Goal: Contribute content

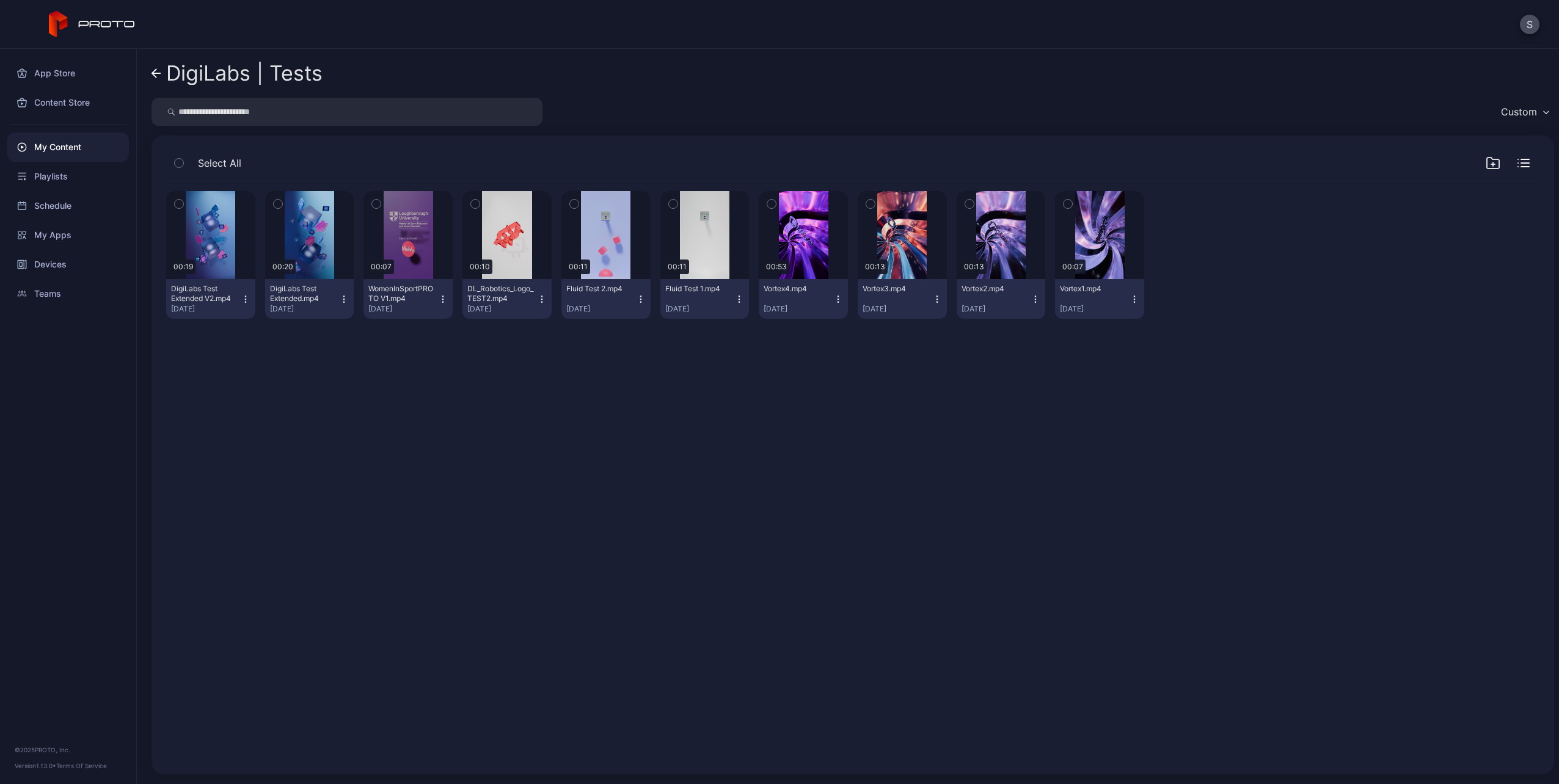
click at [171, 76] on div "DigiLabs | Tests" at bounding box center [244, 73] width 156 height 24
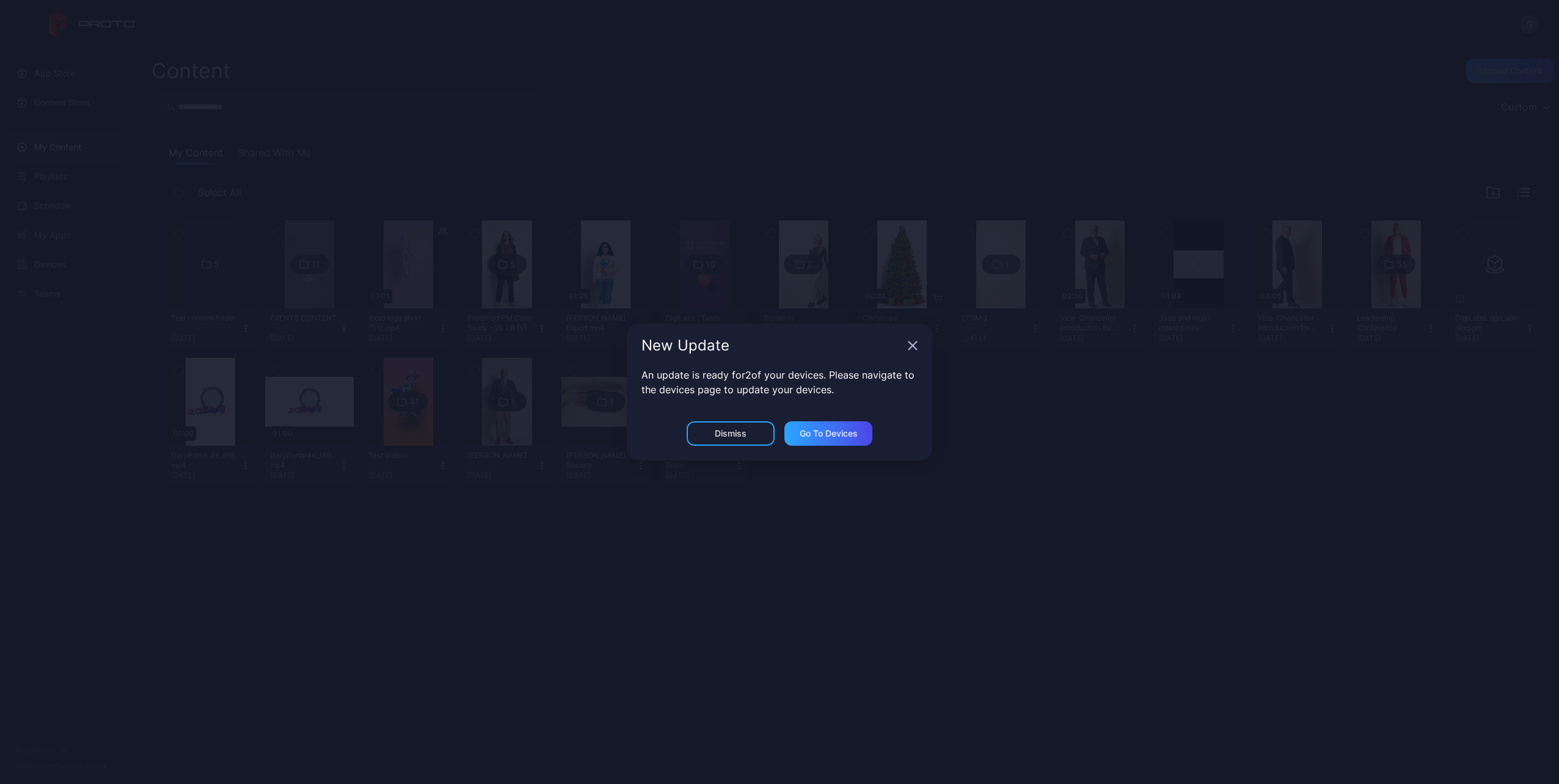
click at [913, 352] on div "New Update" at bounding box center [780, 345] width 306 height 44
click at [913, 345] on icon "button" at bounding box center [913, 346] width 8 height 8
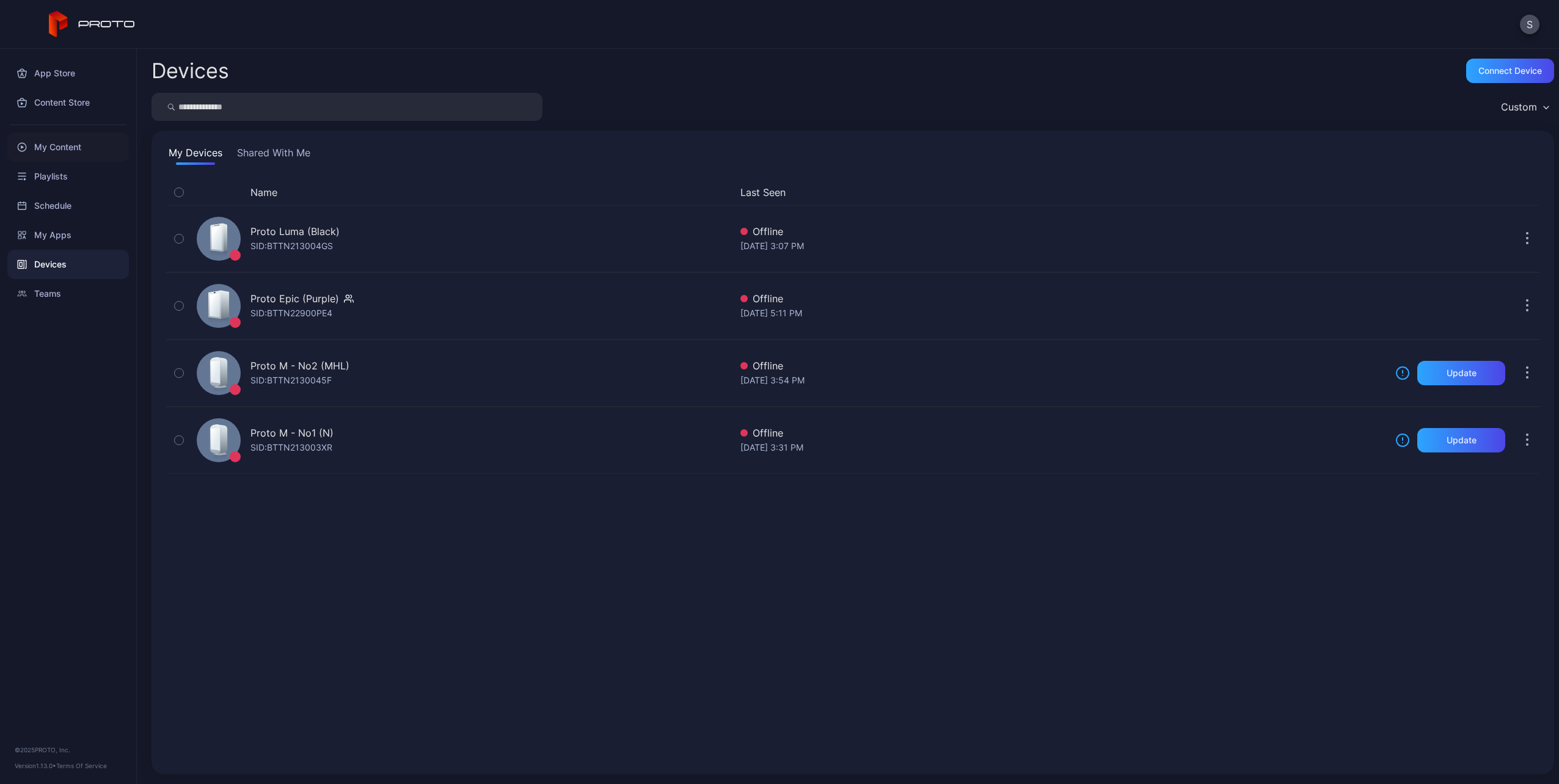
click at [101, 146] on div "My Content" at bounding box center [68, 147] width 122 height 29
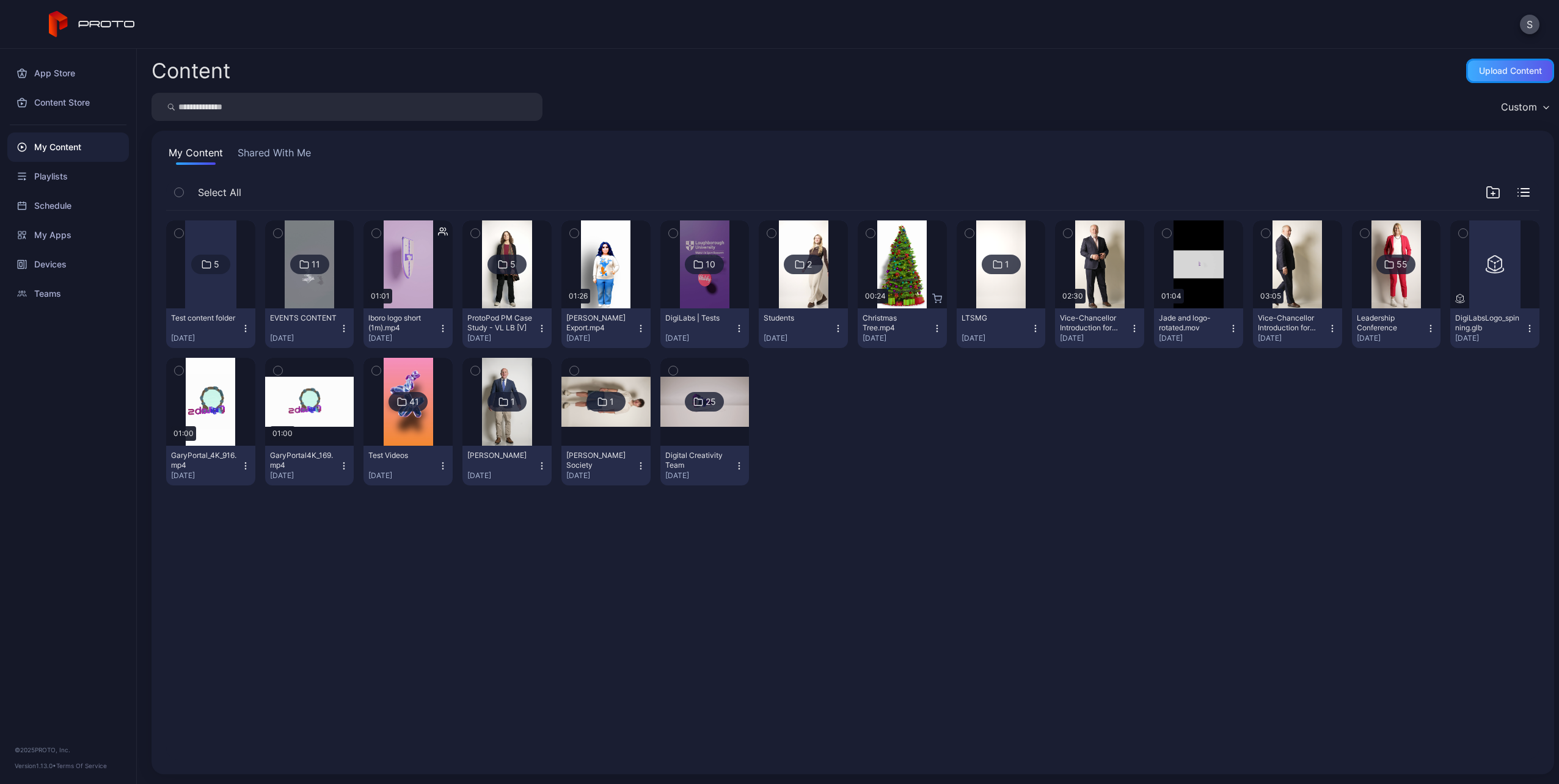
click at [1505, 70] on div "Upload Content" at bounding box center [1510, 71] width 63 height 9
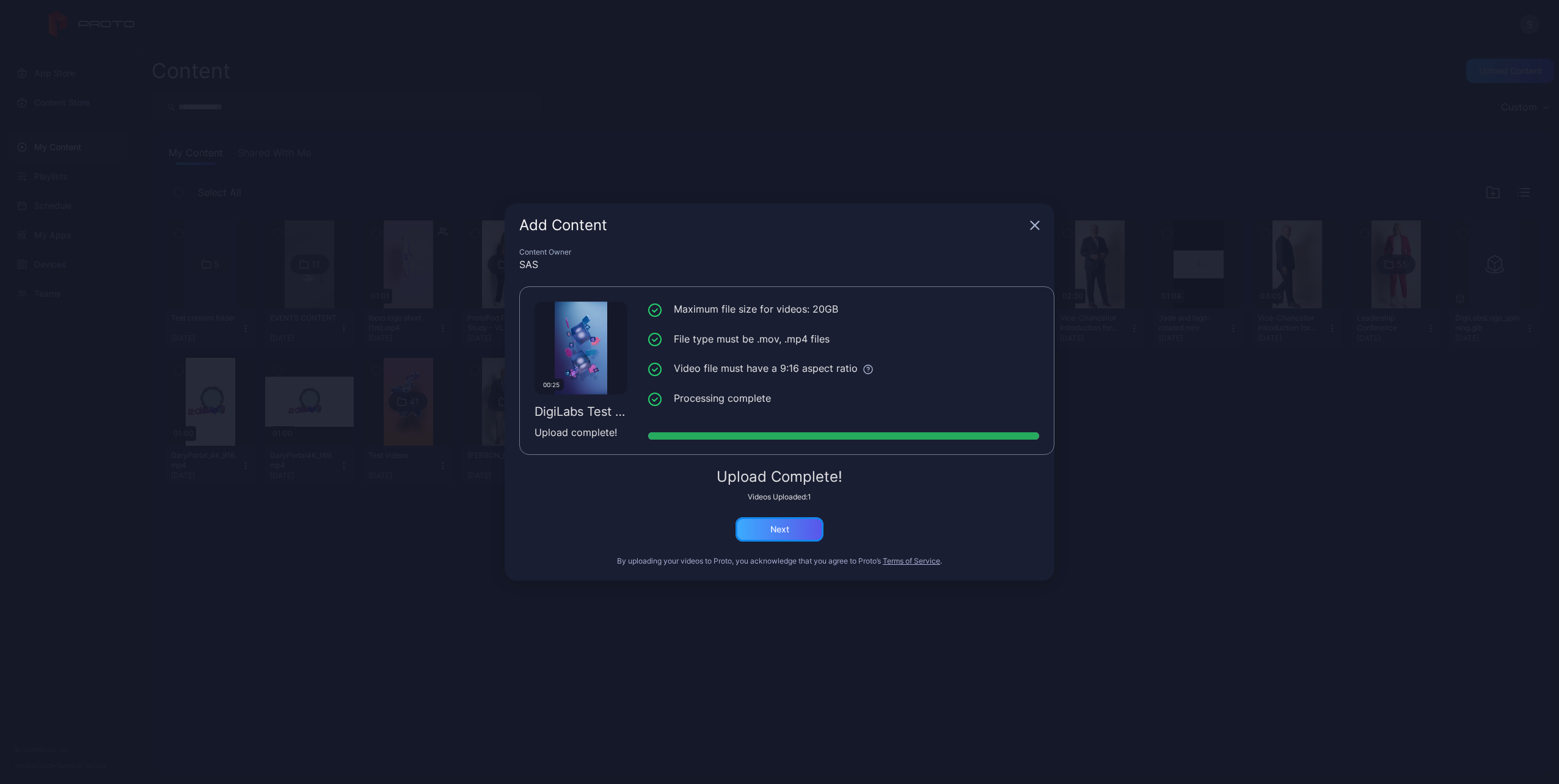
click at [780, 525] on div "Next" at bounding box center [780, 530] width 19 height 9
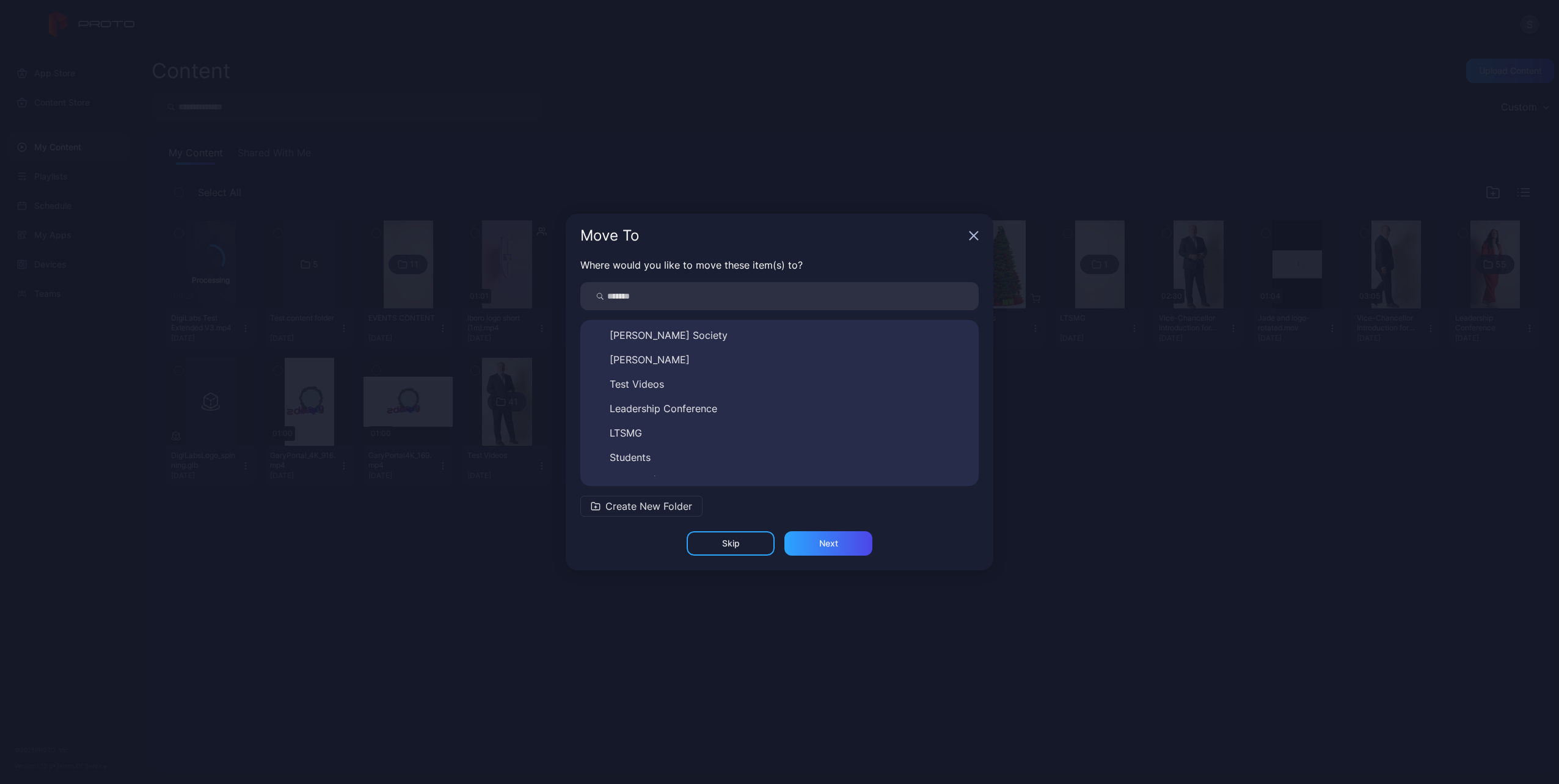
scroll to position [142, 0]
click at [686, 392] on button "DigiLabs | Tests" at bounding box center [780, 393] width 378 height 20
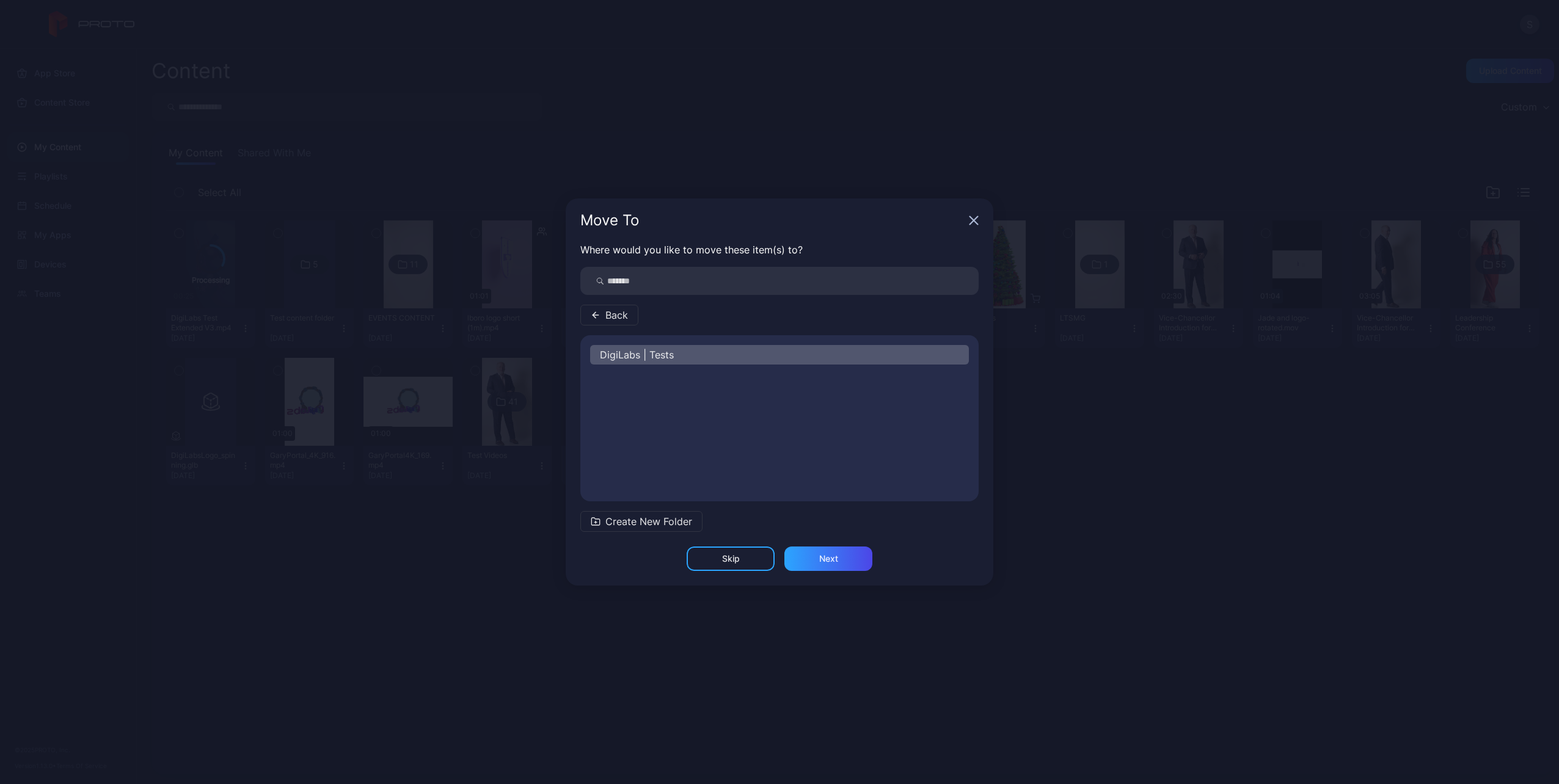
scroll to position [0, 0]
click at [806, 563] on div "Next" at bounding box center [828, 559] width 88 height 25
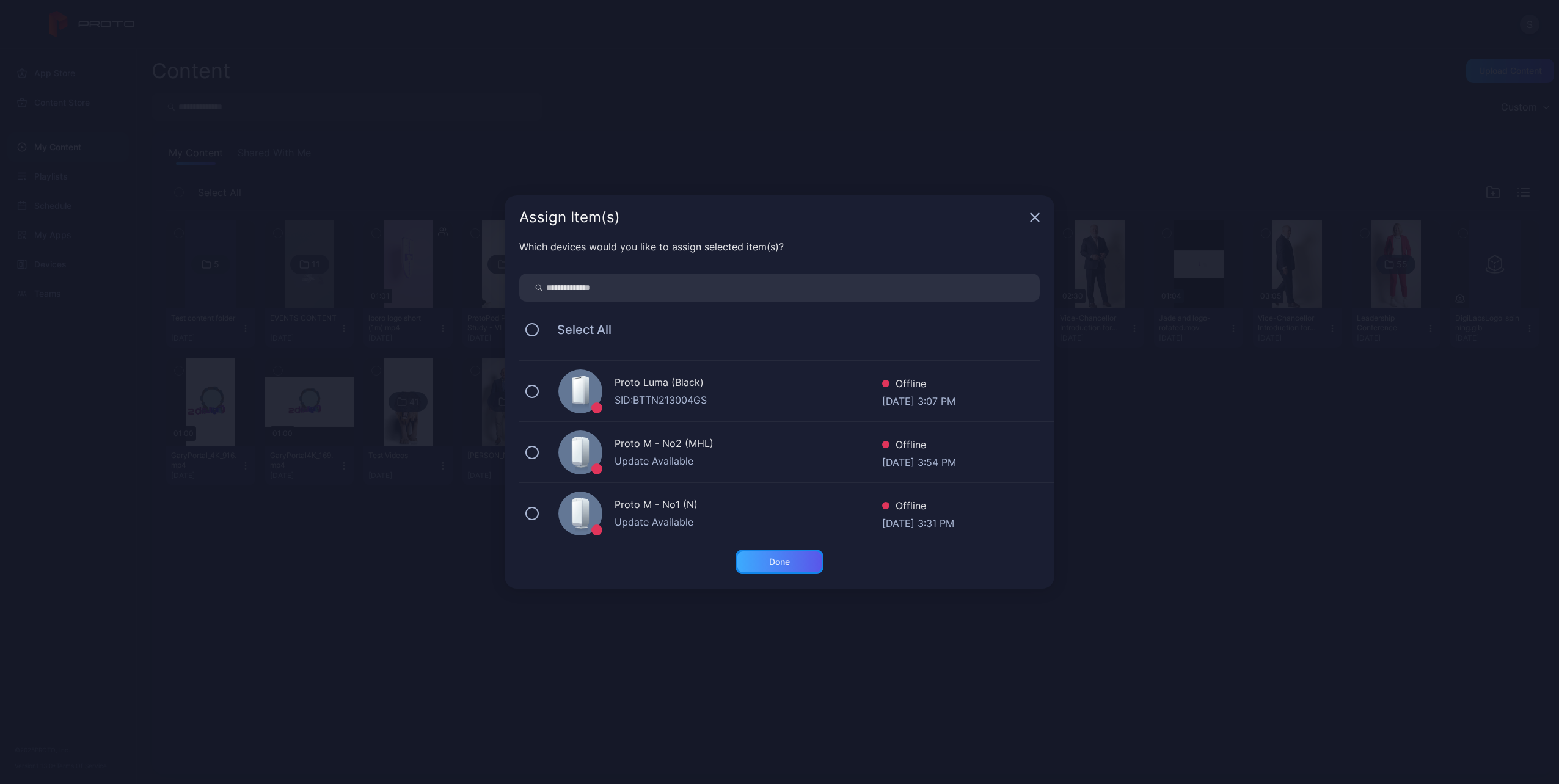
click at [790, 563] on div "Done" at bounding box center [780, 562] width 21 height 9
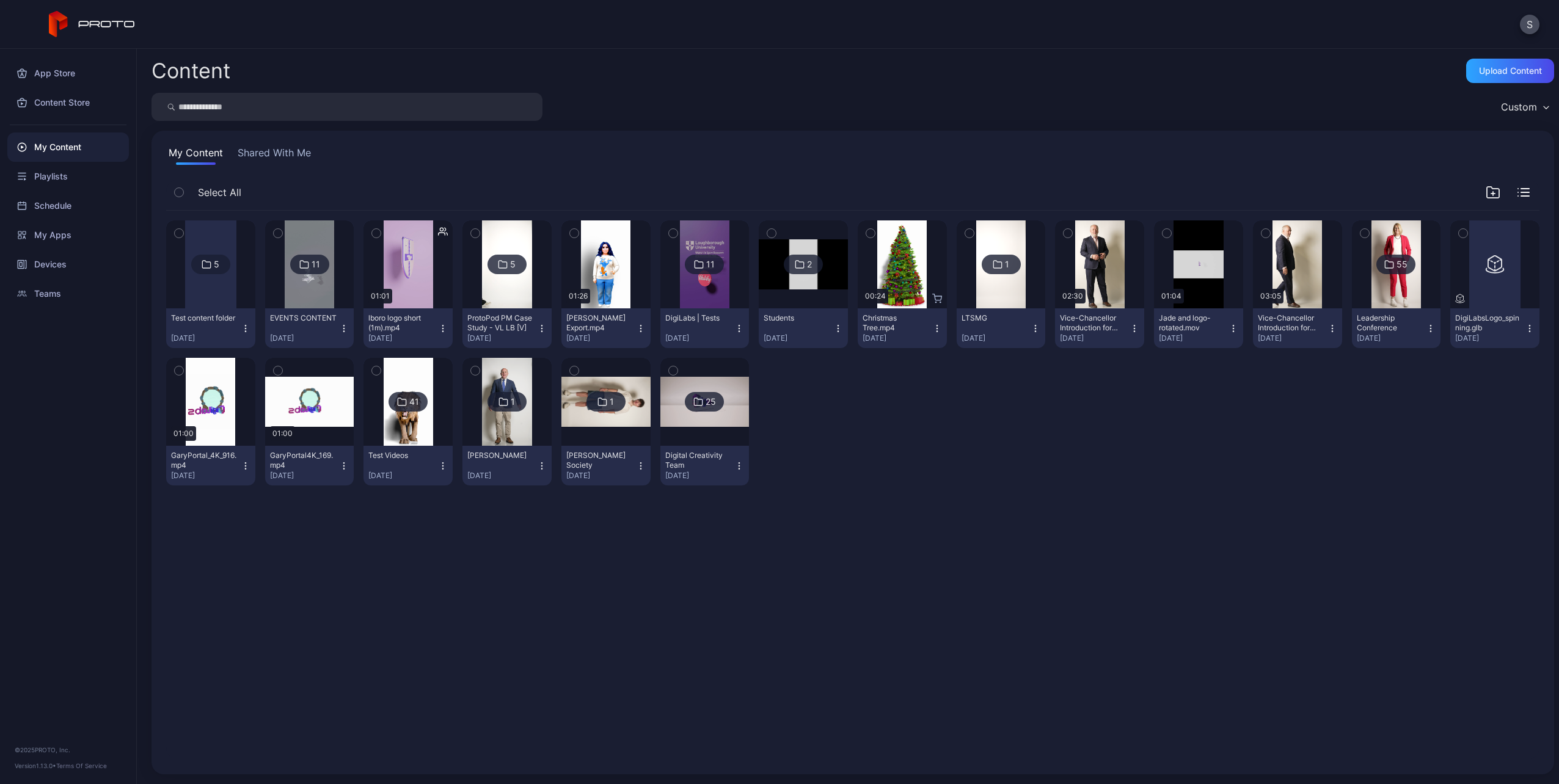
click at [707, 267] on div "11" at bounding box center [710, 265] width 9 height 11
